Goal: Task Accomplishment & Management: Check status

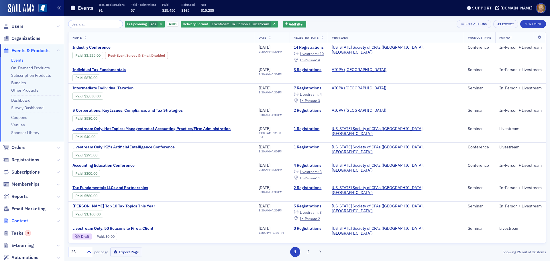
click at [20, 220] on span "Content" at bounding box center [19, 221] width 17 height 6
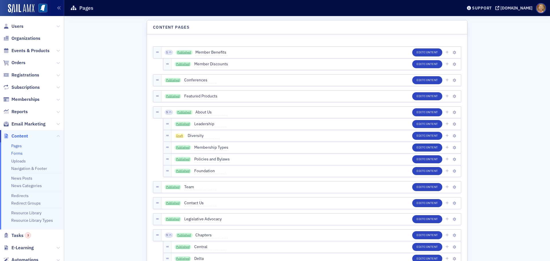
click at [19, 151] on link "Forms" at bounding box center [16, 153] width 11 height 5
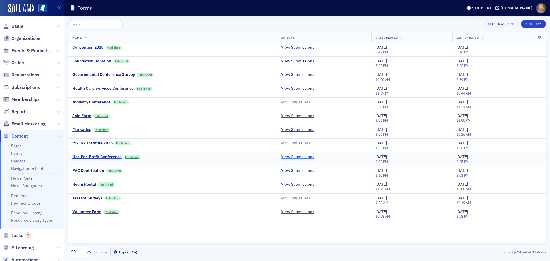
click at [300, 157] on link "View Submissions" at bounding box center [297, 157] width 33 height 5
